Goal: Task Accomplishment & Management: Use online tool/utility

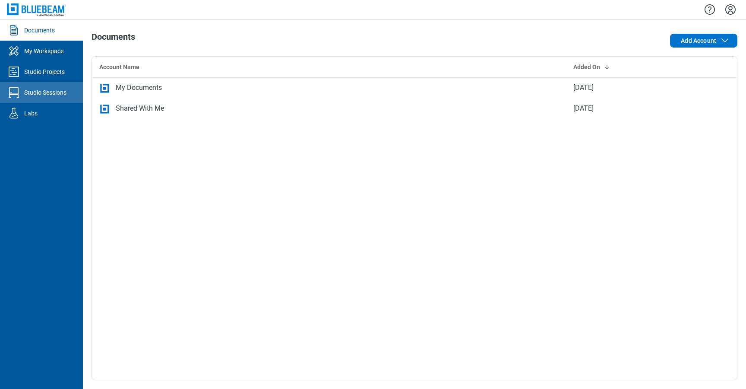
click at [46, 88] on div "Studio Sessions" at bounding box center [45, 92] width 42 height 9
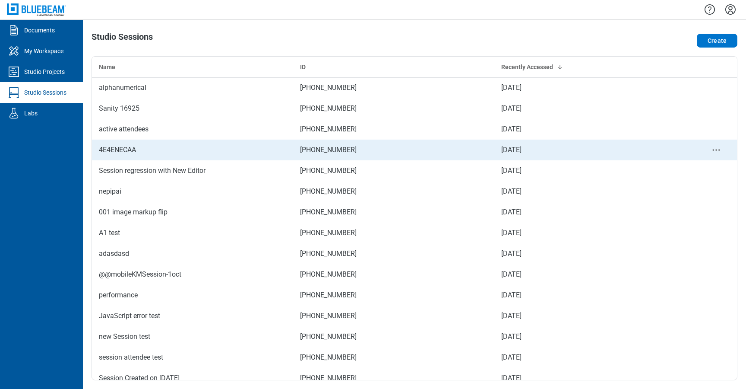
click at [142, 146] on div "4E4ENECAA" at bounding box center [192, 150] width 187 height 10
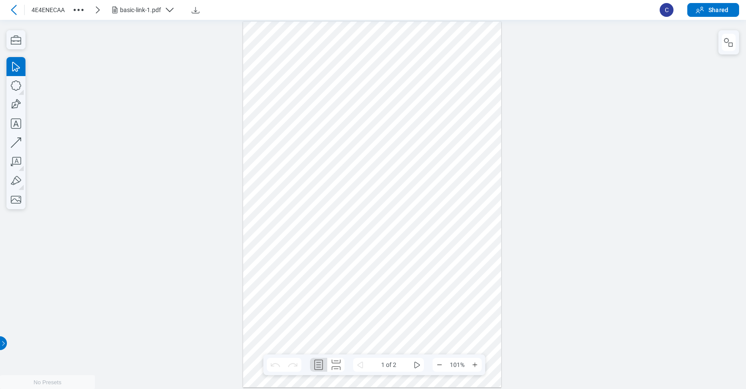
click at [129, 7] on div "basic-link-1.pdf" at bounding box center [140, 10] width 41 height 9
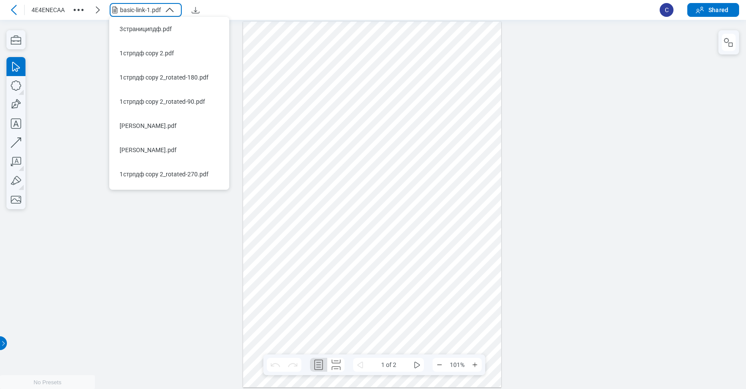
click at [83, 43] on div at bounding box center [373, 203] width 746 height 369
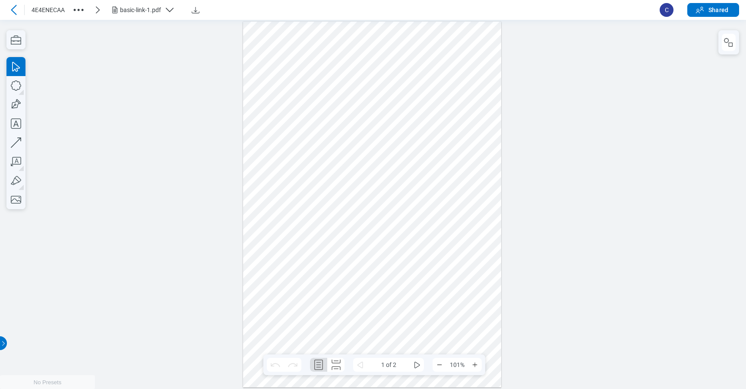
click at [18, 6] on icon at bounding box center [14, 10] width 10 height 10
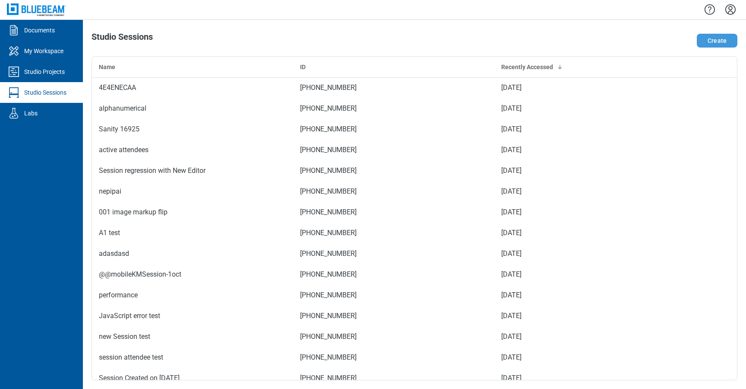
click at [709, 42] on button "Create" at bounding box center [717, 41] width 41 height 14
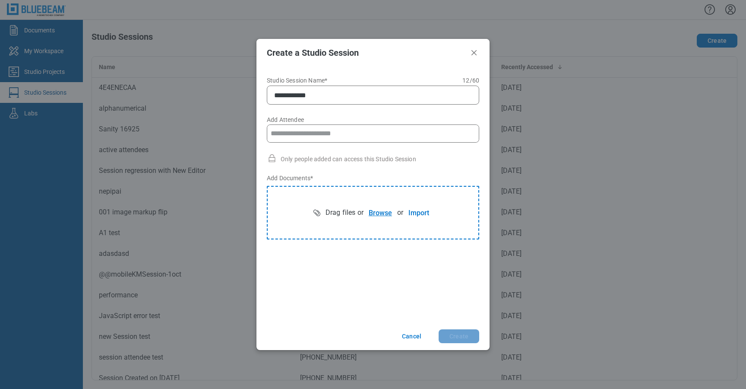
click at [384, 213] on button "Browse" at bounding box center [381, 212] width 34 height 17
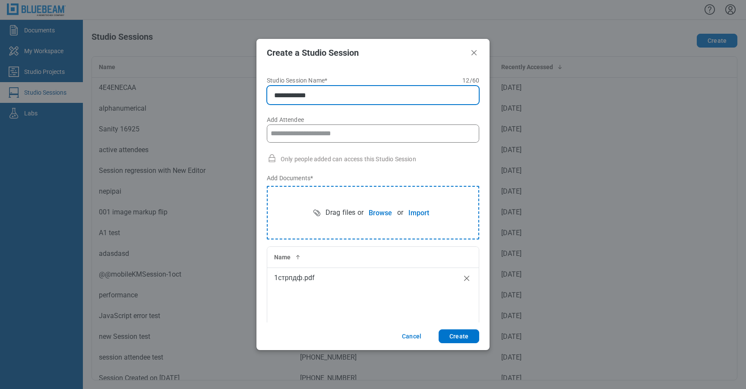
click at [382, 94] on input "**********" at bounding box center [374, 95] width 201 height 10
type input "**********"
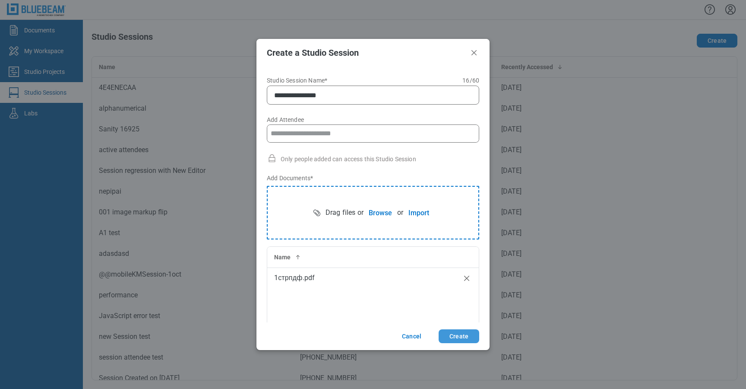
click at [456, 336] on button "Create" at bounding box center [459, 336] width 41 height 14
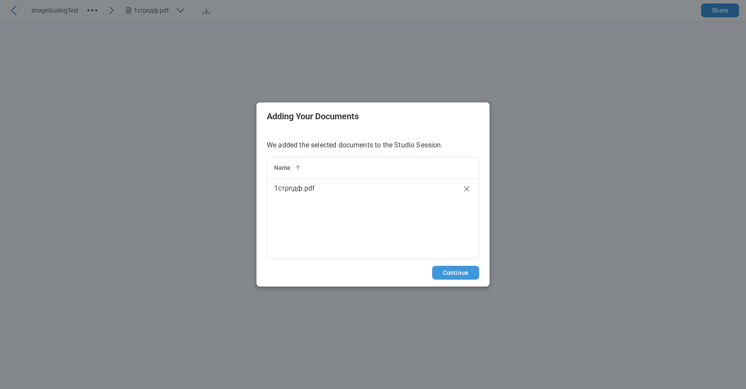
click at [473, 268] on button "Continue" at bounding box center [455, 273] width 47 height 14
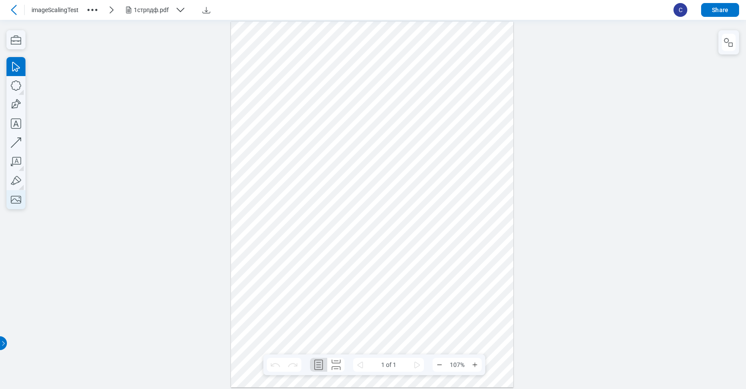
click at [13, 206] on icon "button" at bounding box center [15, 199] width 19 height 19
drag, startPoint x: 331, startPoint y: 74, endPoint x: 419, endPoint y: 173, distance: 132.1
click at [419, 173] on div at bounding box center [372, 203] width 282 height 365
click at [19, 202] on icon "button" at bounding box center [15, 199] width 19 height 19
drag, startPoint x: 374, startPoint y: 136, endPoint x: 453, endPoint y: 209, distance: 107.2
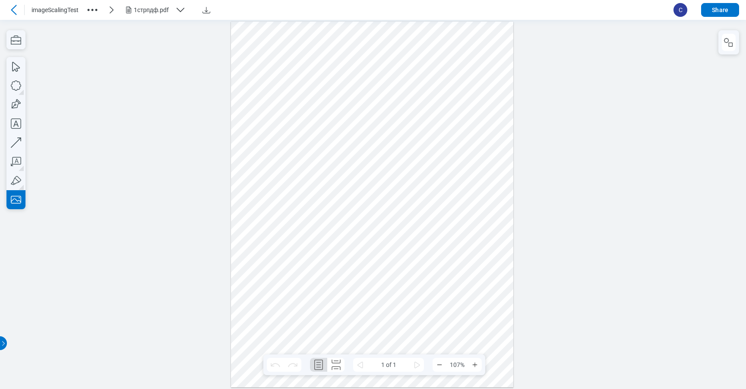
click at [453, 209] on div at bounding box center [372, 203] width 282 height 365
click at [473, 184] on div at bounding box center [372, 203] width 282 height 365
click at [454, 256] on div at bounding box center [372, 203] width 282 height 365
click at [425, 203] on div at bounding box center [372, 203] width 282 height 365
click at [445, 266] on div at bounding box center [372, 203] width 282 height 365
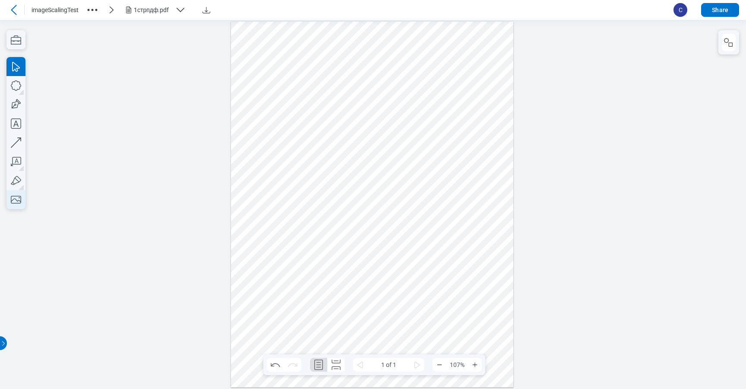
click at [19, 199] on icon "button" at bounding box center [15, 199] width 19 height 19
drag, startPoint x: 269, startPoint y: 53, endPoint x: 353, endPoint y: 115, distance: 104.4
click at [353, 115] on div at bounding box center [372, 203] width 282 height 365
click at [419, 90] on div at bounding box center [372, 203] width 282 height 365
click at [16, 18] on header "imageScalingTest 1стрпдф.pdf C Share" at bounding box center [373, 10] width 746 height 20
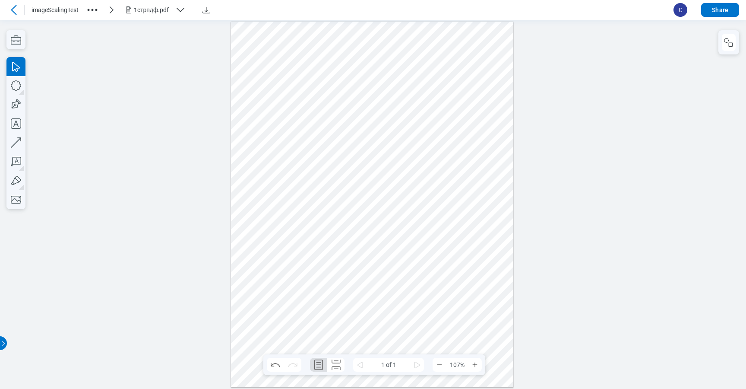
click at [16, 12] on icon at bounding box center [14, 10] width 10 height 10
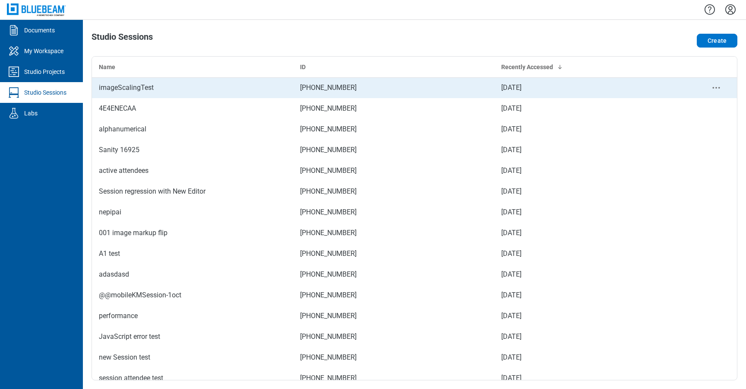
click at [169, 84] on div "imageScalingTest" at bounding box center [192, 87] width 187 height 10
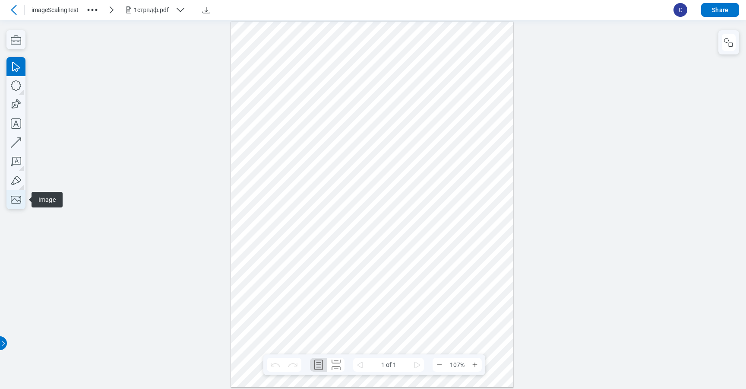
click at [17, 196] on icon "button" at bounding box center [15, 199] width 19 height 19
click at [107, 176] on div at bounding box center [373, 203] width 746 height 369
click at [16, 7] on icon at bounding box center [14, 10] width 10 height 10
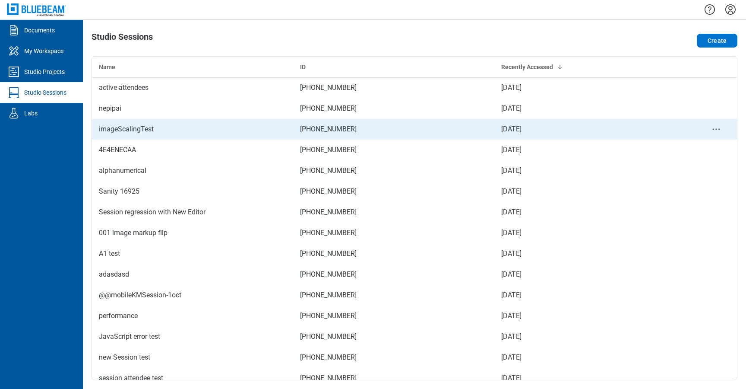
click at [173, 137] on td "imageScalingTest" at bounding box center [192, 129] width 201 height 21
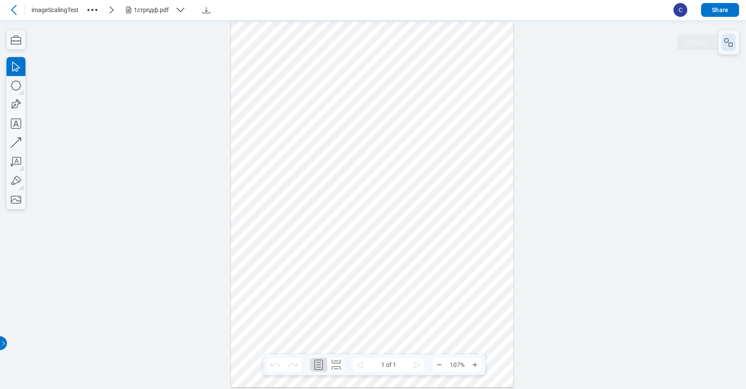
click at [732, 51] on button "button" at bounding box center [729, 42] width 14 height 17
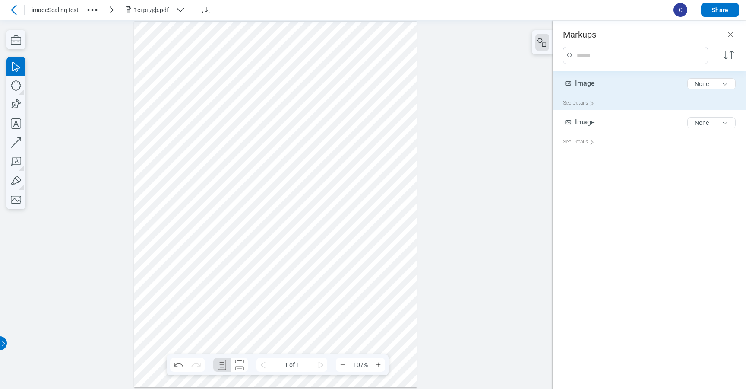
click at [630, 84] on div "Image 5 of 300 characters None" at bounding box center [653, 86] width 180 height 22
click at [627, 88] on div "Image 5 of 300 characters None" at bounding box center [653, 86] width 180 height 22
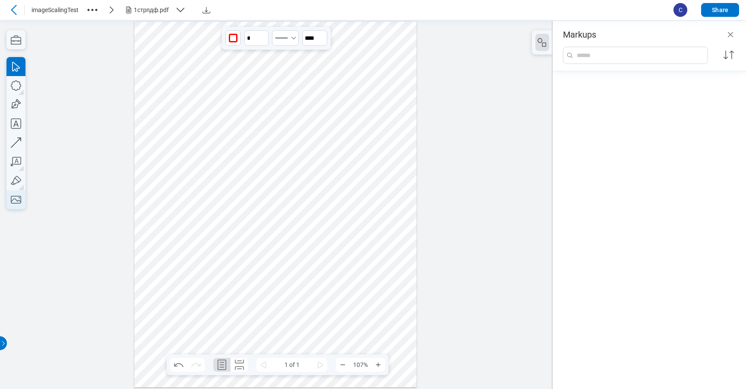
click at [24, 200] on icon "button" at bounding box center [15, 199] width 19 height 19
drag, startPoint x: 238, startPoint y: 41, endPoint x: 325, endPoint y: 116, distance: 114.2
click at [325, 116] on div at bounding box center [275, 203] width 282 height 365
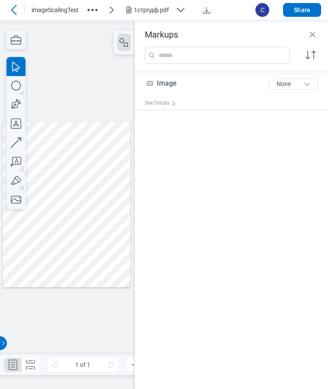
click at [10, 4] on div at bounding box center [14, 10] width 14 height 14
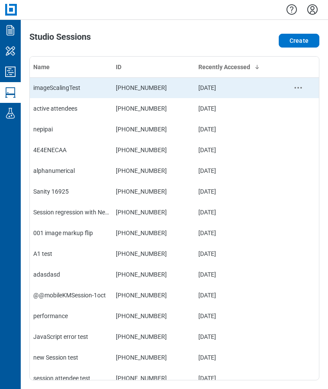
click at [69, 95] on td "imageScalingTest" at bounding box center [71, 87] width 82 height 21
